Goal: Navigation & Orientation: Go to known website

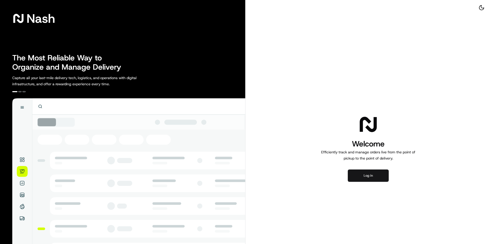
click at [374, 172] on button "Log in" at bounding box center [368, 175] width 41 height 12
